Goal: Information Seeking & Learning: Learn about a topic

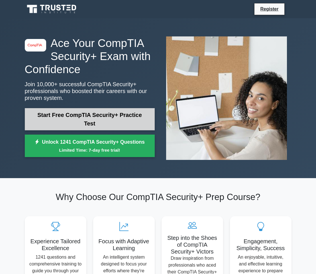
click at [112, 117] on link "Start Free CompTIA Security+ Practice Test" at bounding box center [90, 119] width 130 height 22
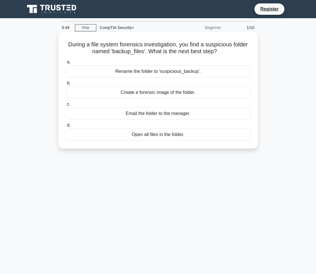
click at [168, 136] on div "Open all files in the folder." at bounding box center [158, 135] width 184 height 12
click at [66, 127] on input "d. Open all files in the folder." at bounding box center [66, 126] width 0 height 4
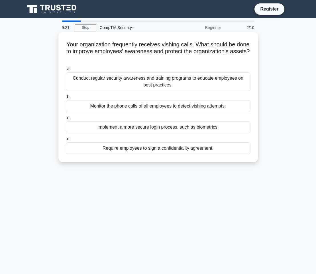
click at [166, 87] on div "Conduct regular security awareness and training programs to educate employees o…" at bounding box center [158, 81] width 184 height 19
click at [66, 71] on input "a. Conduct regular security awareness and training programs to educate employee…" at bounding box center [66, 69] width 0 height 4
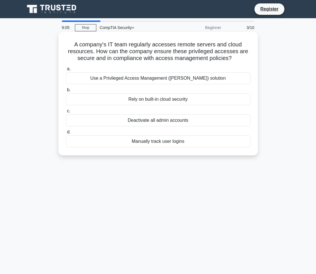
click at [182, 80] on div "Use a Privileged Access Management ([PERSON_NAME]) solution" at bounding box center [158, 78] width 184 height 12
click at [66, 71] on input "a. Use a Privileged Access Management ([PERSON_NAME]) solution" at bounding box center [66, 69] width 0 height 4
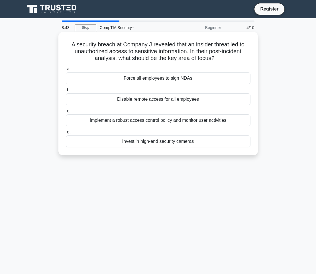
click at [189, 121] on div "Implement a robust access control policy and monitor user activities" at bounding box center [158, 120] width 184 height 12
click at [66, 113] on input "c. Implement a robust access control policy and monitor user activities" at bounding box center [66, 111] width 0 height 4
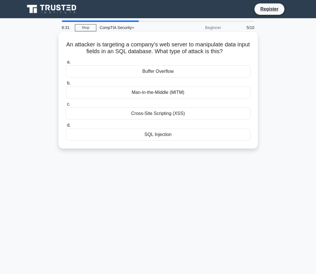
click at [176, 75] on div "Buffer Overflow" at bounding box center [158, 71] width 184 height 12
click at [66, 64] on input "a. Buffer Overflow" at bounding box center [66, 62] width 0 height 4
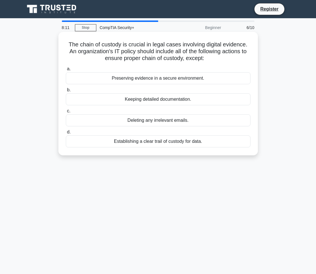
click at [172, 120] on div "Deleting any irrelevant emails." at bounding box center [158, 120] width 184 height 12
click at [66, 113] on input "c. Deleting any irrelevant emails." at bounding box center [66, 111] width 0 height 4
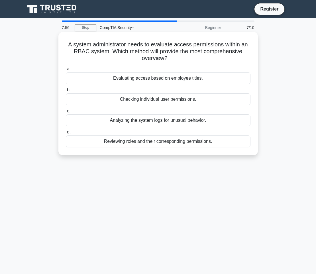
click at [199, 122] on div "Analyzing the system logs for unusual behavior." at bounding box center [158, 120] width 184 height 12
click at [66, 113] on input "c. Analyzing the system logs for unusual behavior." at bounding box center [66, 111] width 0 height 4
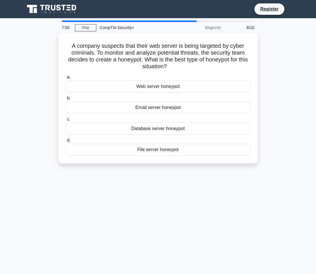
click at [129, 181] on div "7:50 Stop CompTIA Security+ Beginner 8/10 A company suspects that their web ser…" at bounding box center [157, 162] width 273 height 285
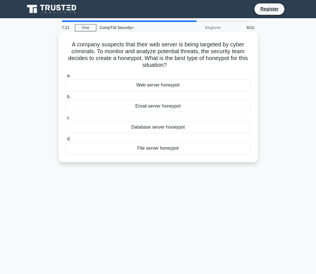
click at [170, 86] on div "Web server honeypot" at bounding box center [158, 85] width 184 height 12
click at [66, 78] on input "a. Web server honeypot" at bounding box center [66, 76] width 0 height 4
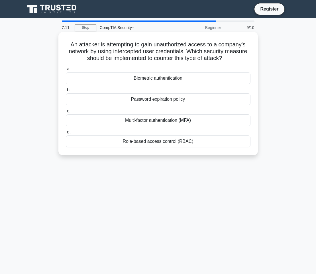
click at [167, 119] on div "Multi-factor authentication (MFA)" at bounding box center [158, 120] width 184 height 12
click at [66, 113] on input "c. Multi-factor authentication (MFA)" at bounding box center [66, 111] width 0 height 4
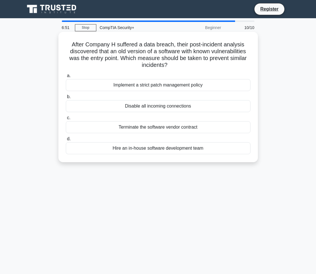
click at [166, 109] on div "Disable all incoming connections" at bounding box center [158, 106] width 184 height 12
click at [66, 99] on input "b. Disable all incoming connections" at bounding box center [66, 97] width 0 height 4
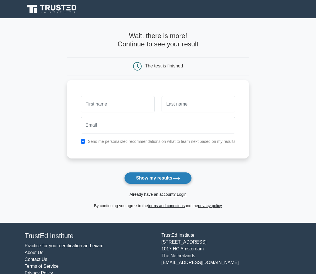
click at [136, 174] on button "Show my results" at bounding box center [157, 178] width 67 height 12
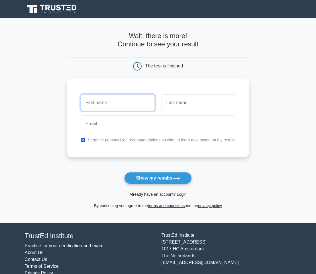
click at [133, 105] on input "text" at bounding box center [118, 102] width 74 height 17
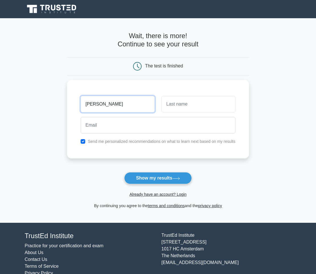
type input "John"
